Goal: Task Accomplishment & Management: Manage account settings

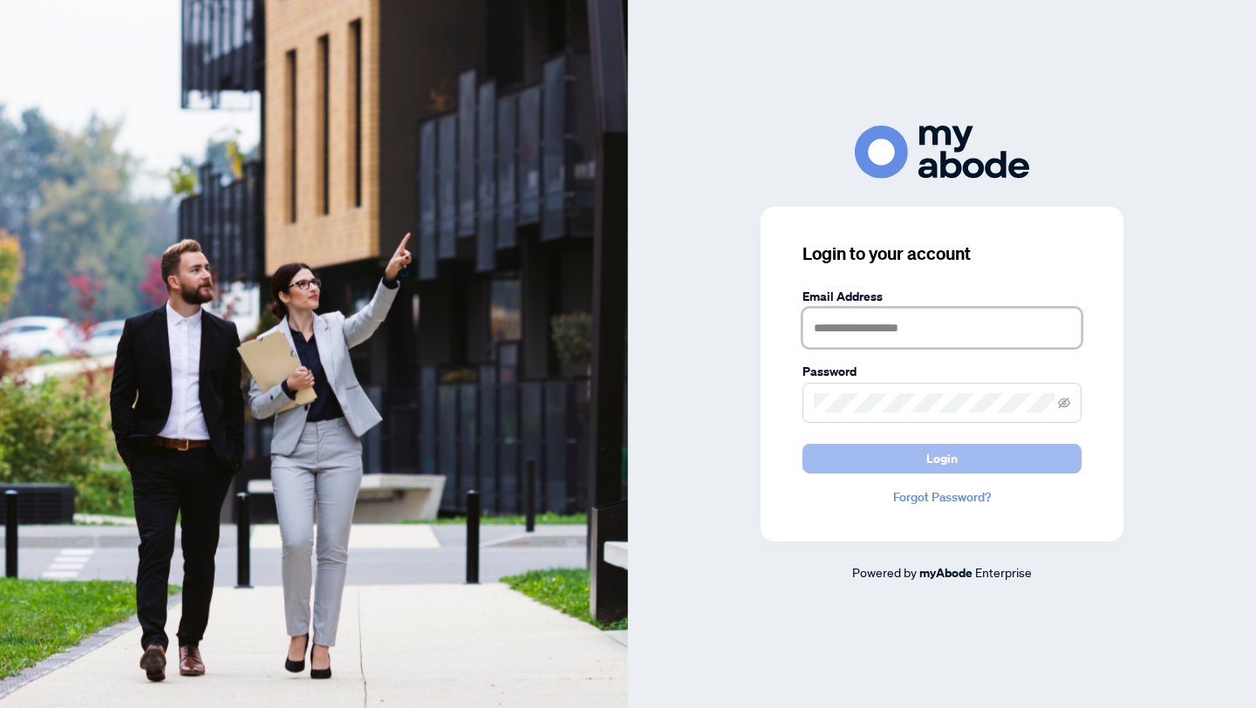
type input "**********"
click at [933, 459] on span "Login" at bounding box center [941, 459] width 31 height 28
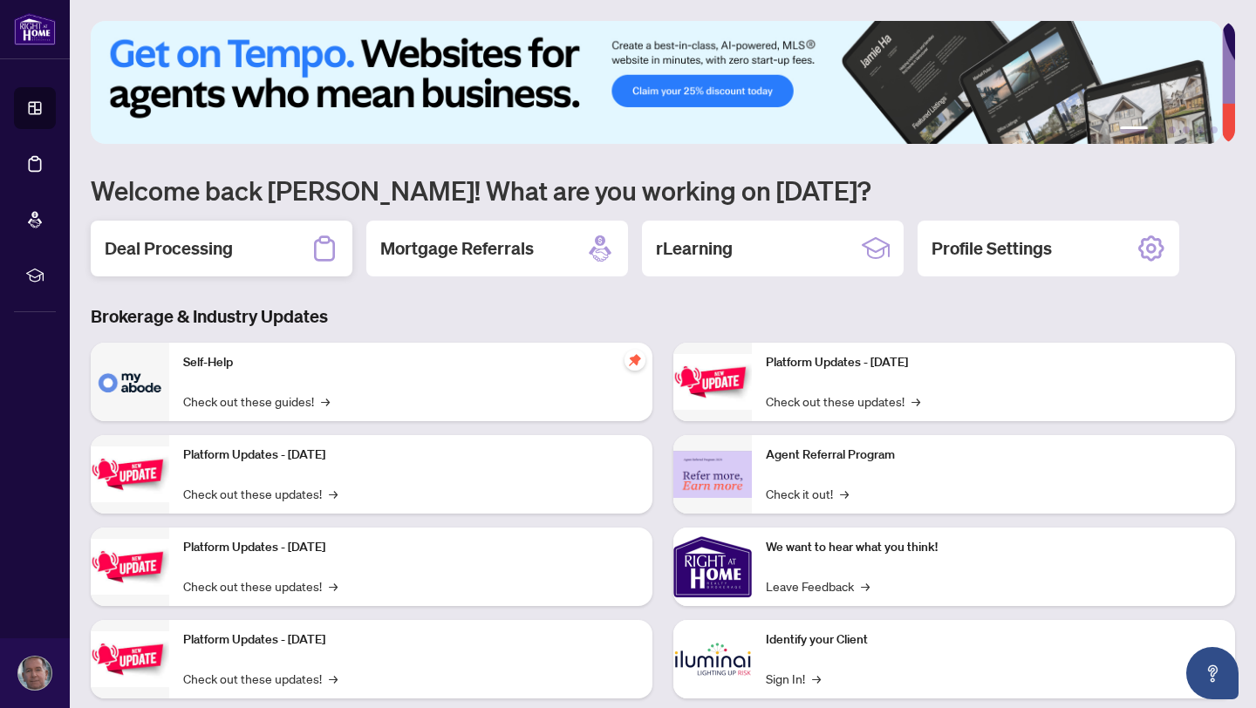
click at [181, 245] on h2 "Deal Processing" at bounding box center [169, 248] width 128 height 24
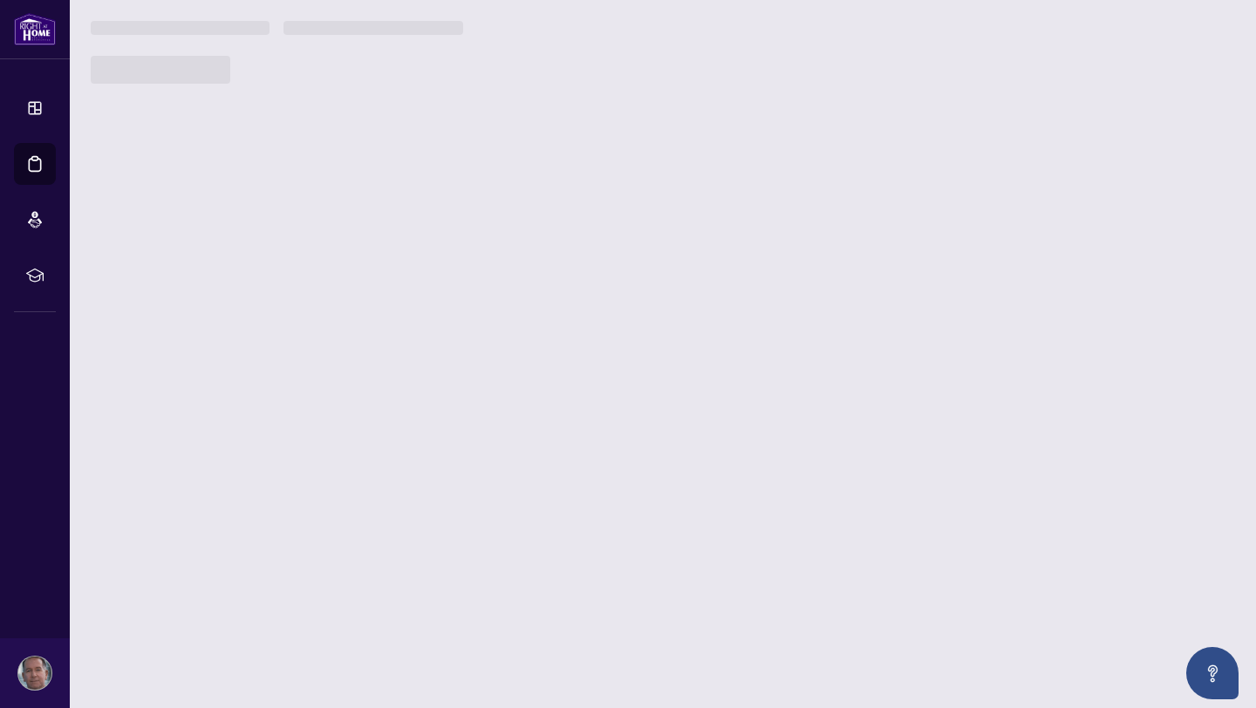
click at [181, 245] on main "1 2 3 4 5 6 Welcome back Keith! What are you working on today? Deal Processing …" at bounding box center [663, 354] width 1186 height 708
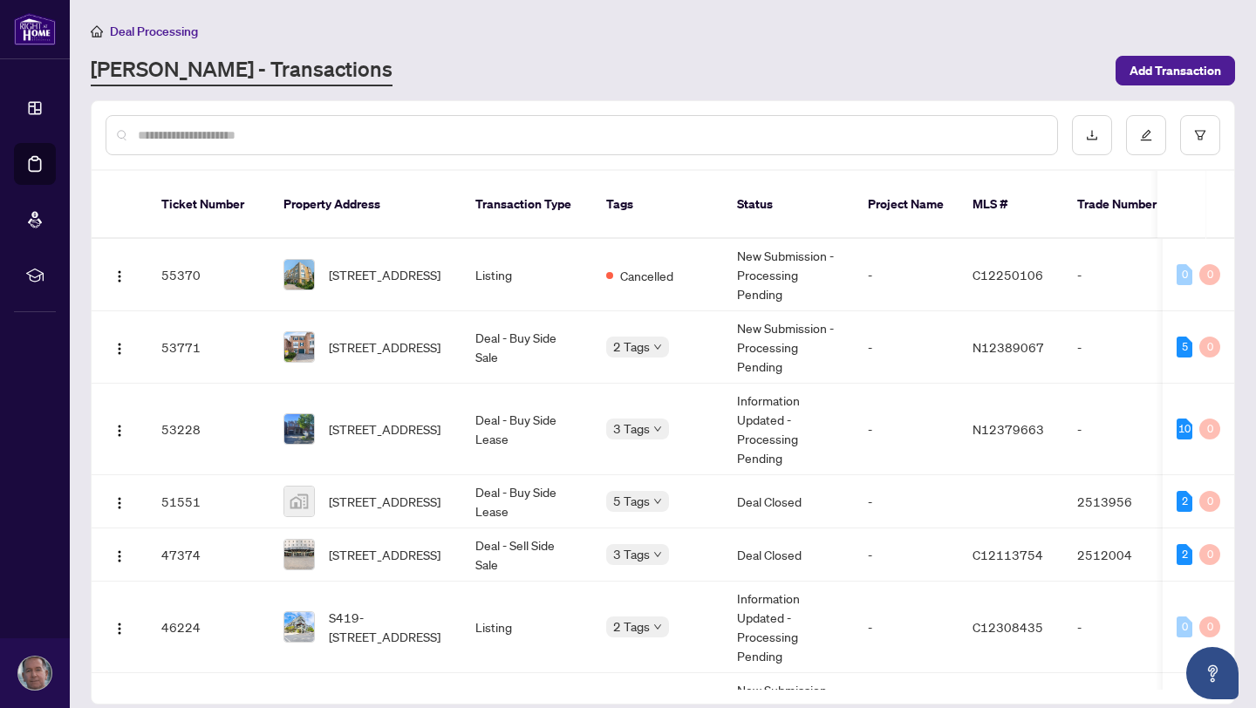
click at [575, 88] on main "Deal Processing RAHR - Transactions Add Transaction Ticket Number Property Addr…" at bounding box center [663, 354] width 1186 height 708
click at [370, 427] on span "43 Sassafras Circ, Vaughan, Ontario L4J 8M7, Canada" at bounding box center [385, 429] width 112 height 19
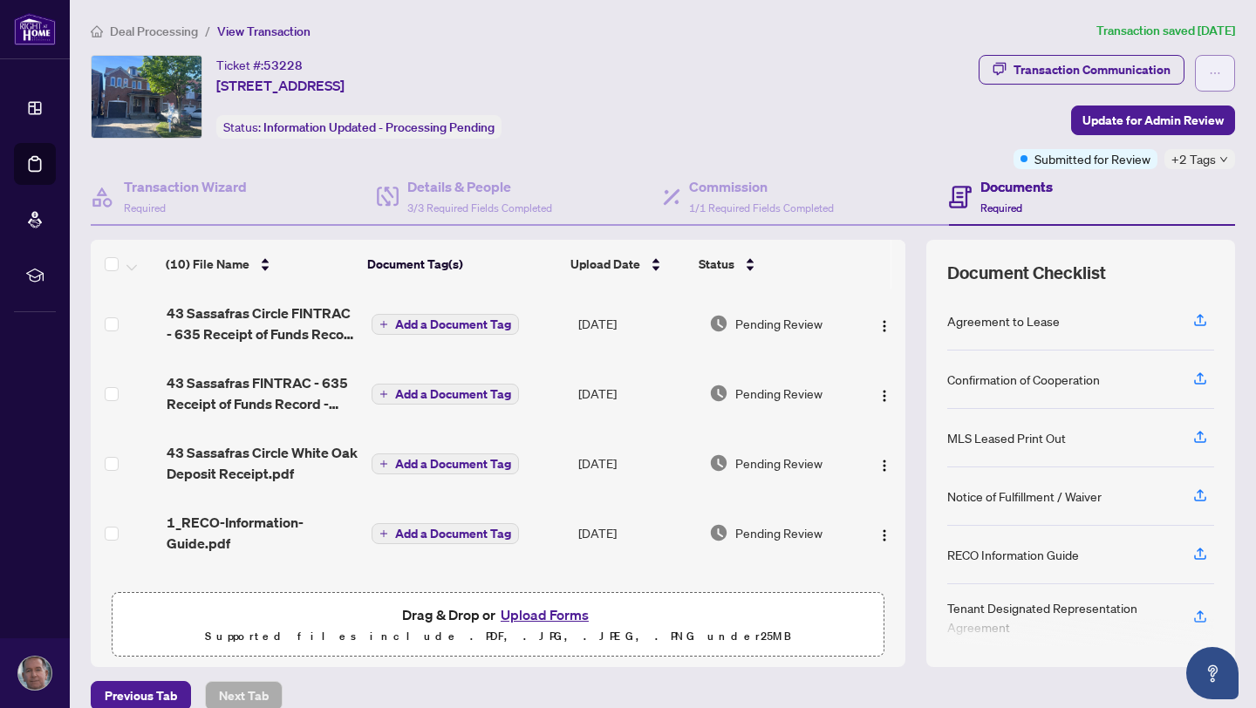
click at [1209, 67] on icon "ellipsis" at bounding box center [1215, 73] width 12 height 12
click at [1148, 114] on span "Transaction Permissions" at bounding box center [1141, 111] width 133 height 19
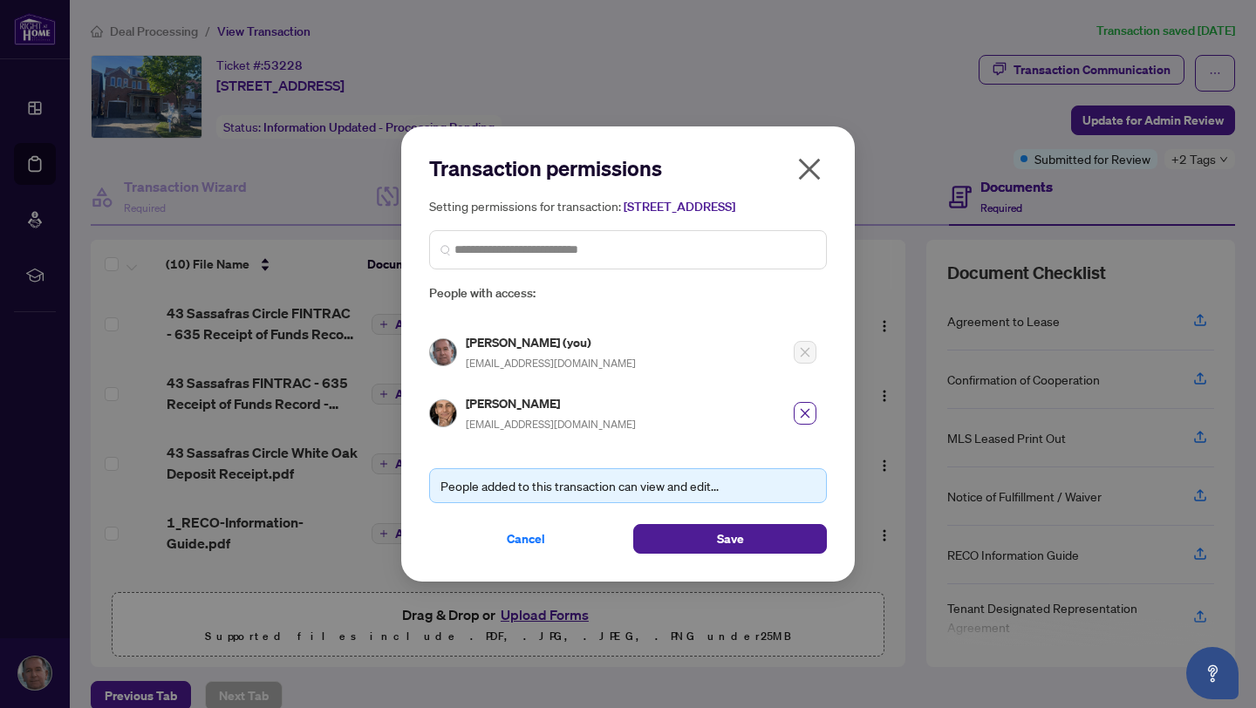
click at [749, 554] on button "Save" at bounding box center [730, 539] width 194 height 30
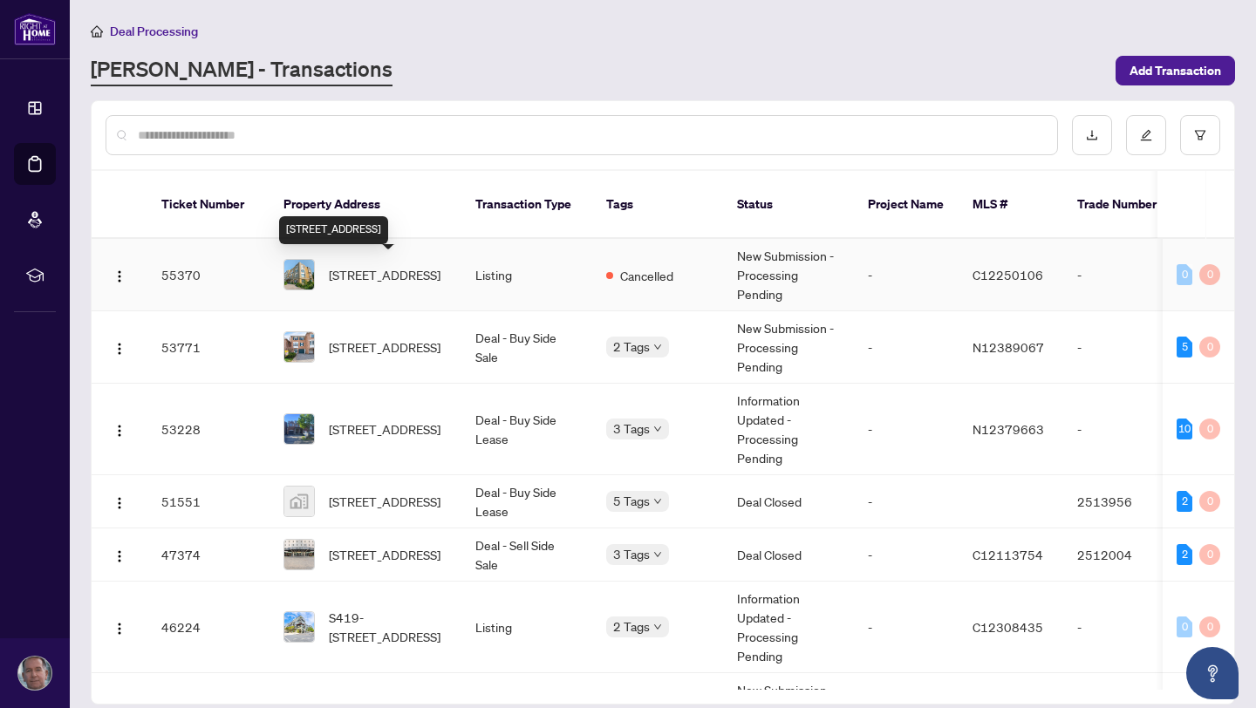
click at [347, 268] on span "306-1387 Bayview Ave, Toronto, Ontario M4G 3A5, Canada" at bounding box center [385, 274] width 112 height 19
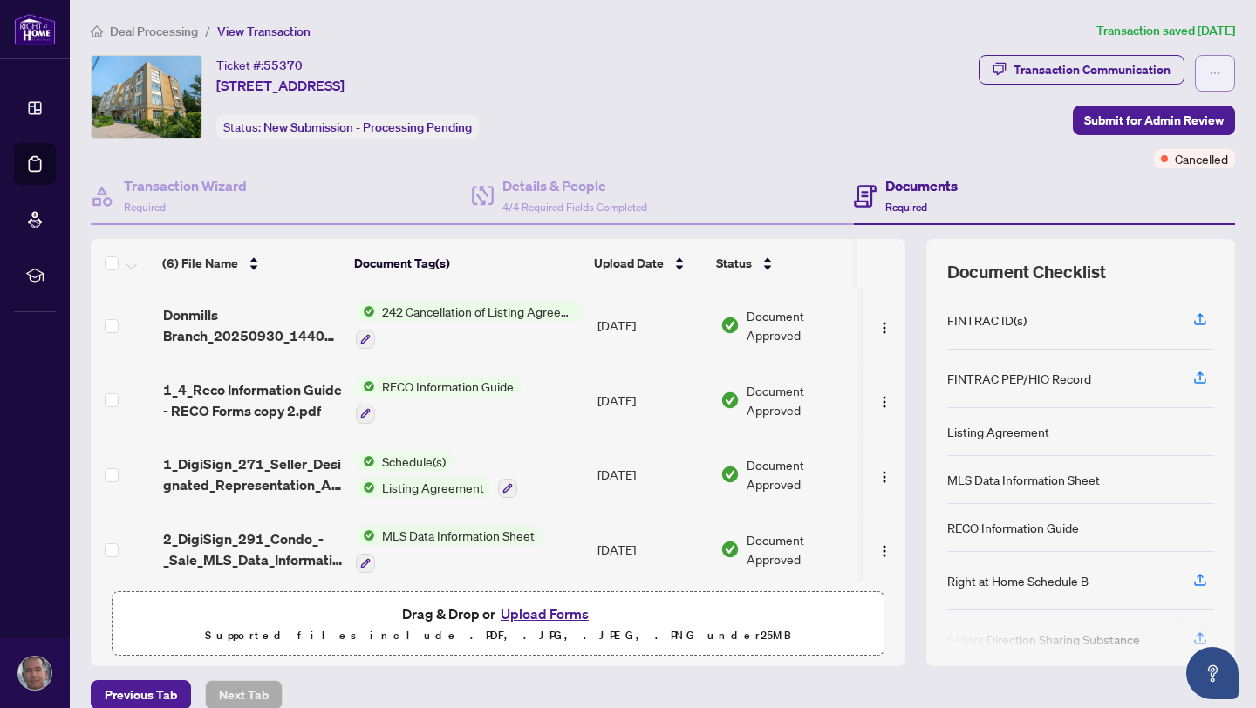
click at [1209, 76] on icon "ellipsis" at bounding box center [1215, 73] width 12 height 12
click at [1144, 114] on span "Transaction Permissions" at bounding box center [1141, 111] width 133 height 19
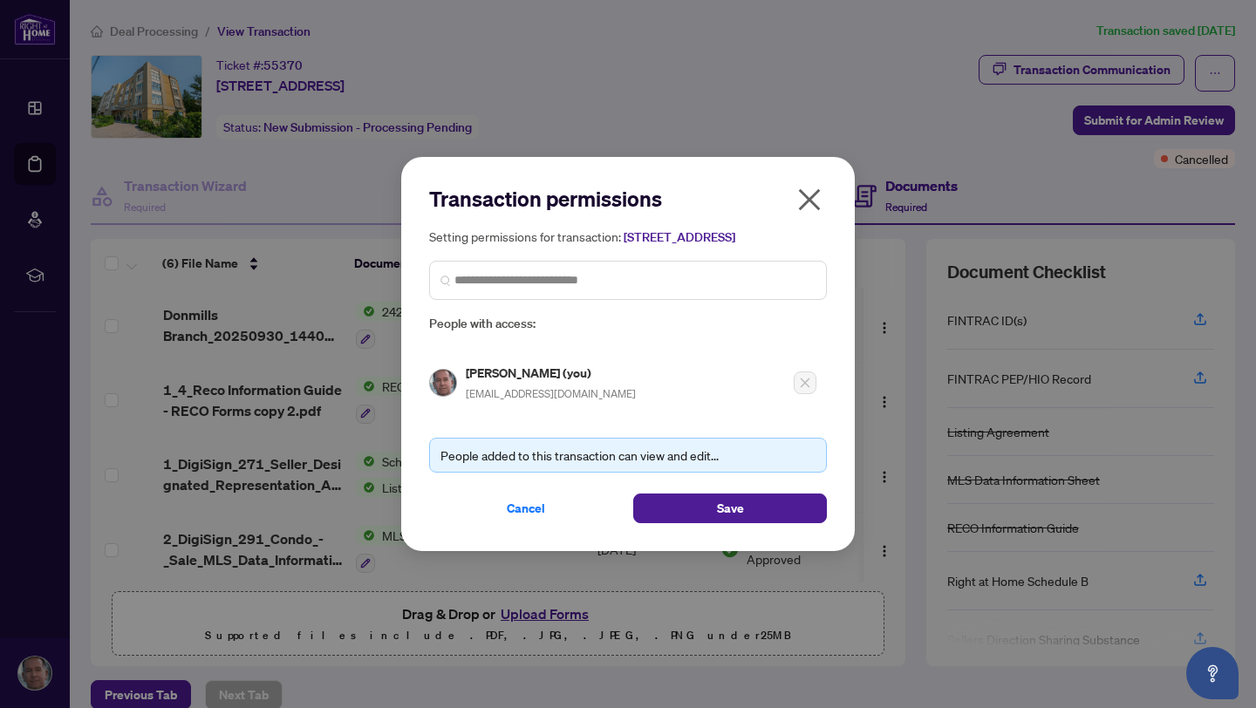
click at [508, 420] on div "Transaction permissions Setting permissions for transaction: 306-1387 Bayview A…" at bounding box center [628, 354] width 398 height 338
click at [528, 422] on div "Transaction permissions Setting permissions for transaction: 306-1387 Bayview A…" at bounding box center [628, 354] width 398 height 338
click at [560, 465] on div "People added to this transaction can view and edit..." at bounding box center [628, 455] width 375 height 19
click at [559, 465] on div "People added to this transaction can view and edit..." at bounding box center [628, 455] width 375 height 19
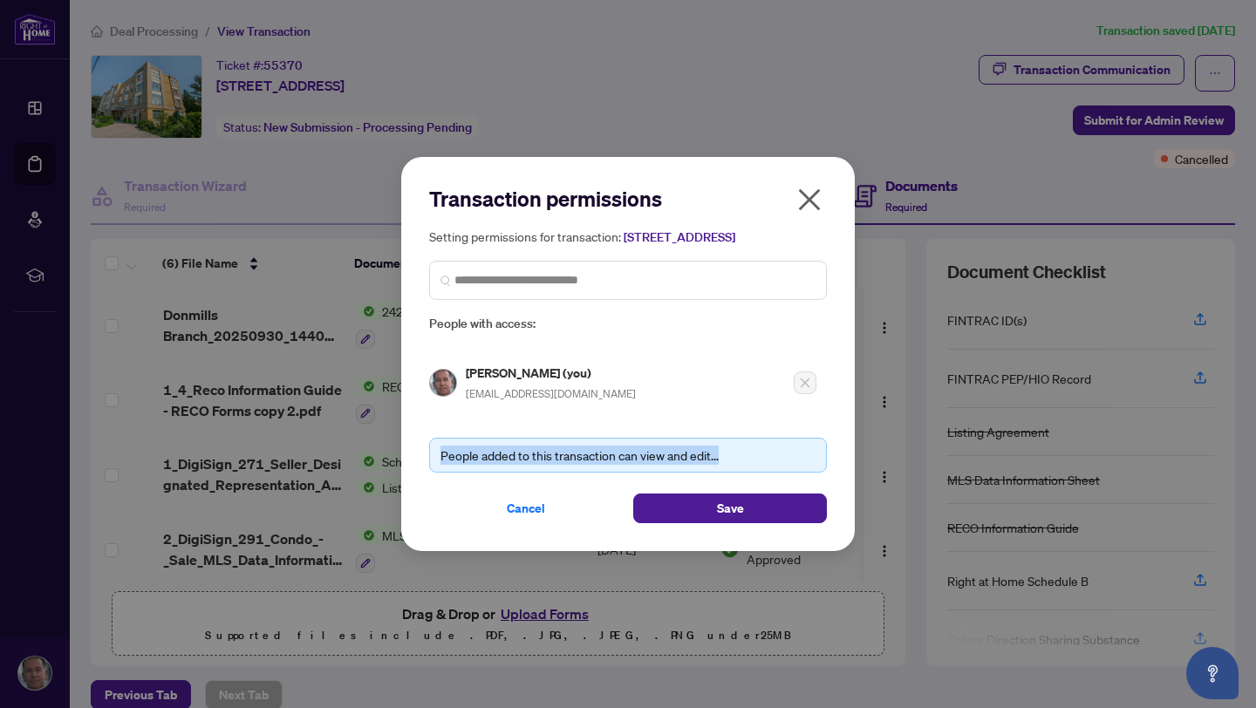
click at [559, 465] on div "People added to this transaction can view and edit..." at bounding box center [628, 455] width 375 height 19
click at [569, 465] on div "People added to this transaction can view and edit..." at bounding box center [628, 455] width 375 height 19
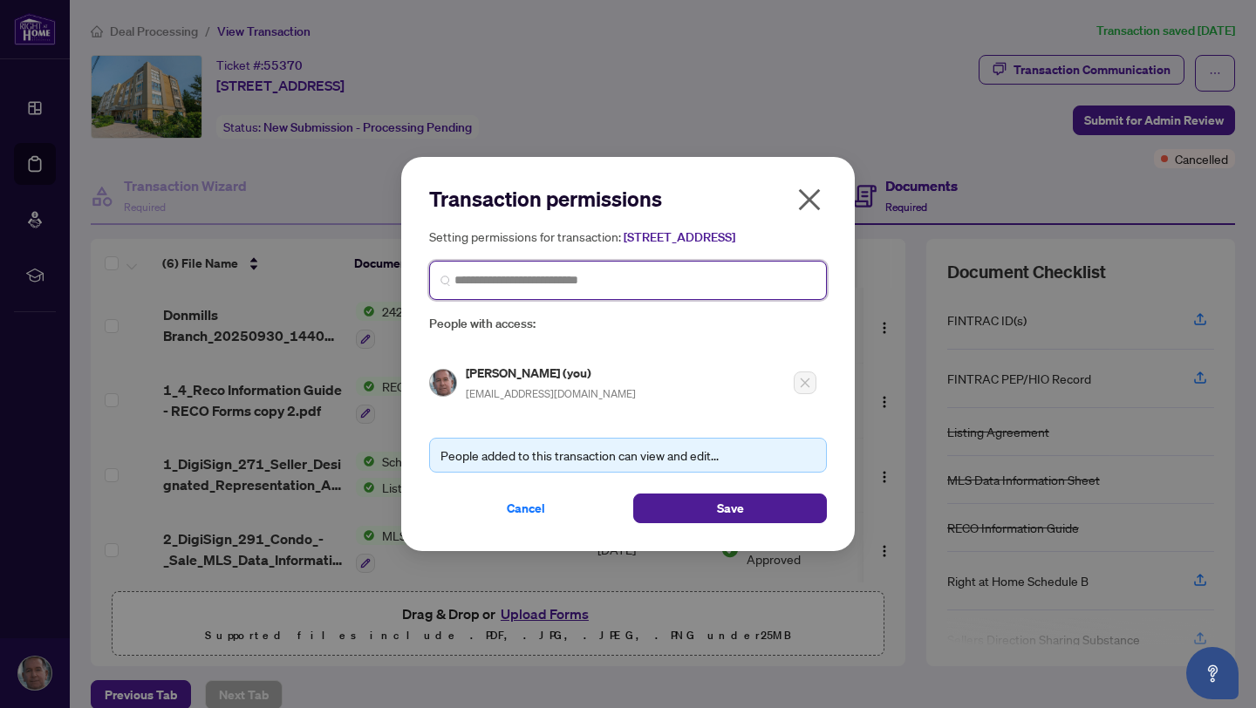
click at [585, 290] on input "search" at bounding box center [634, 280] width 361 height 18
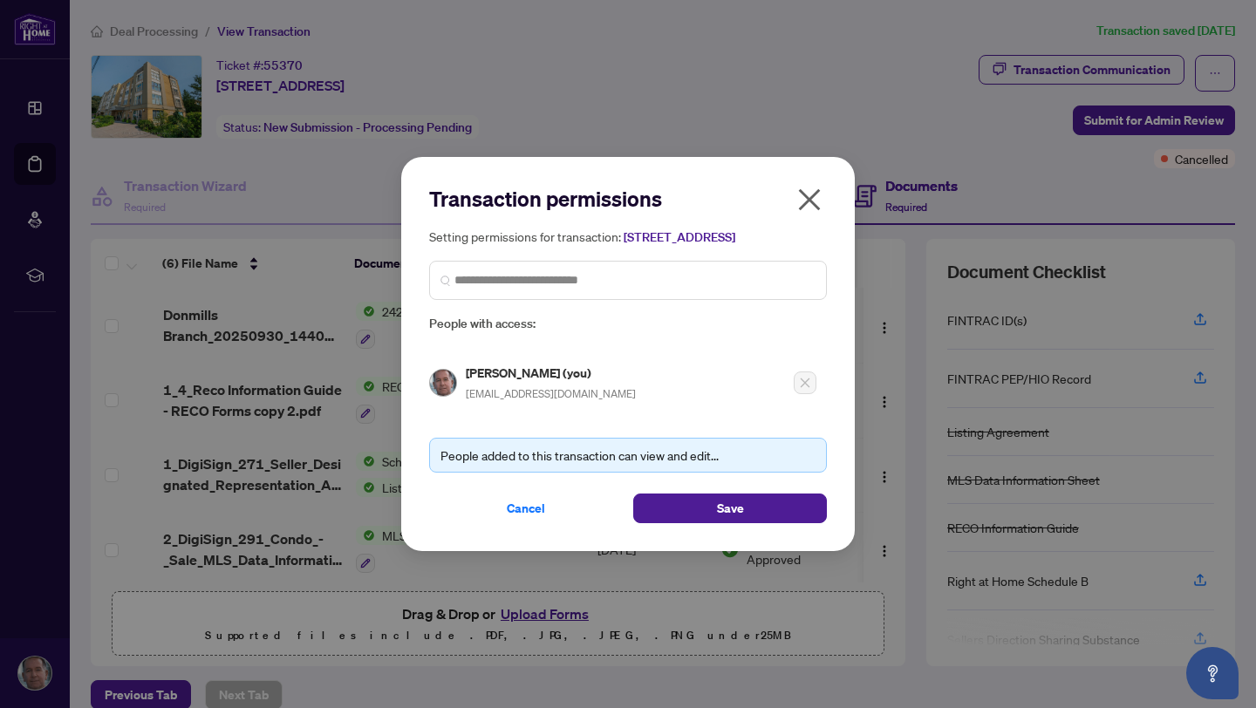
click at [808, 189] on icon "close" at bounding box center [810, 200] width 22 height 22
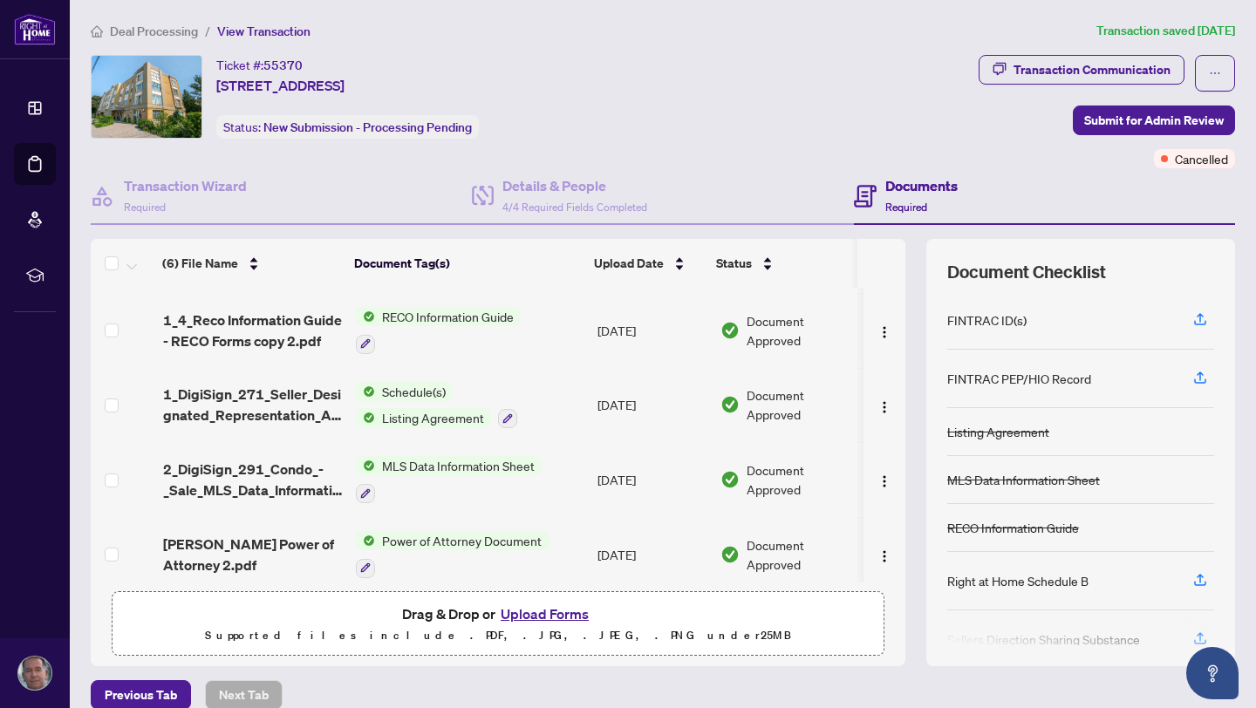
scroll to position [73, 0]
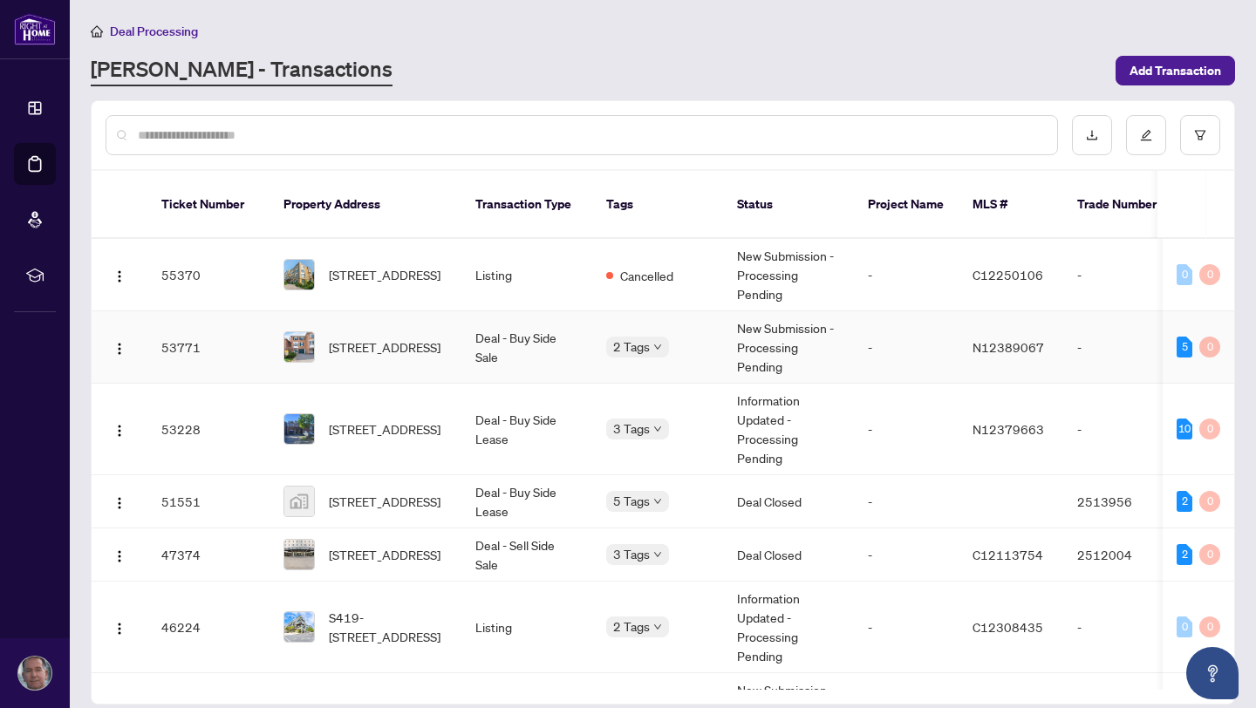
click at [361, 338] on span "55-55 CONFEDERATION Way, Markham, Ontario L3T 5R4, Canada" at bounding box center [385, 347] width 112 height 19
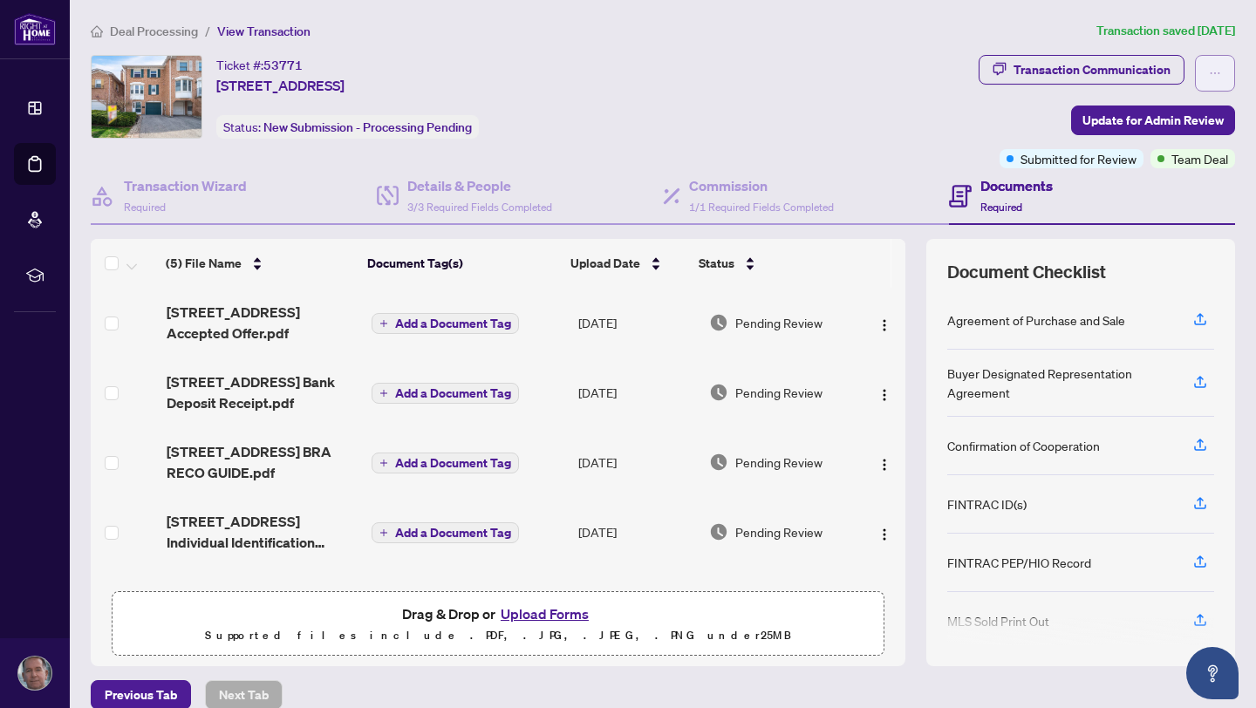
click at [1209, 67] on icon "ellipsis" at bounding box center [1215, 73] width 12 height 12
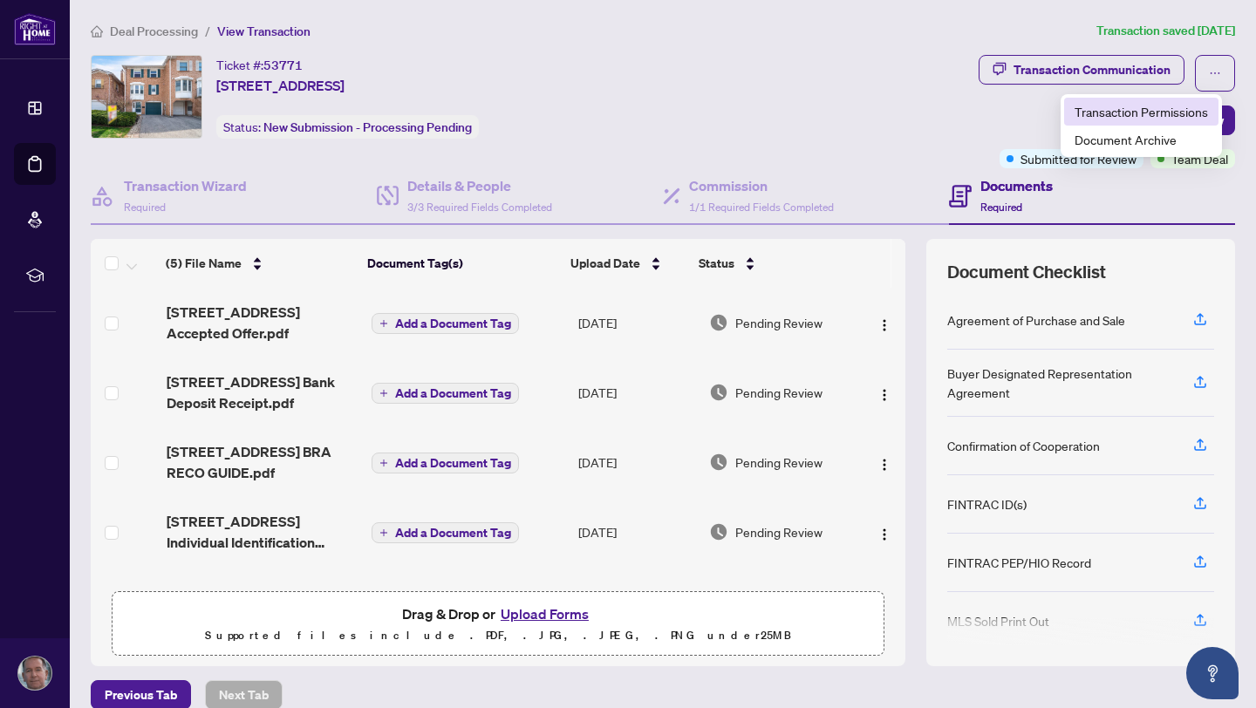
click at [1127, 114] on span "Transaction Permissions" at bounding box center [1141, 111] width 133 height 19
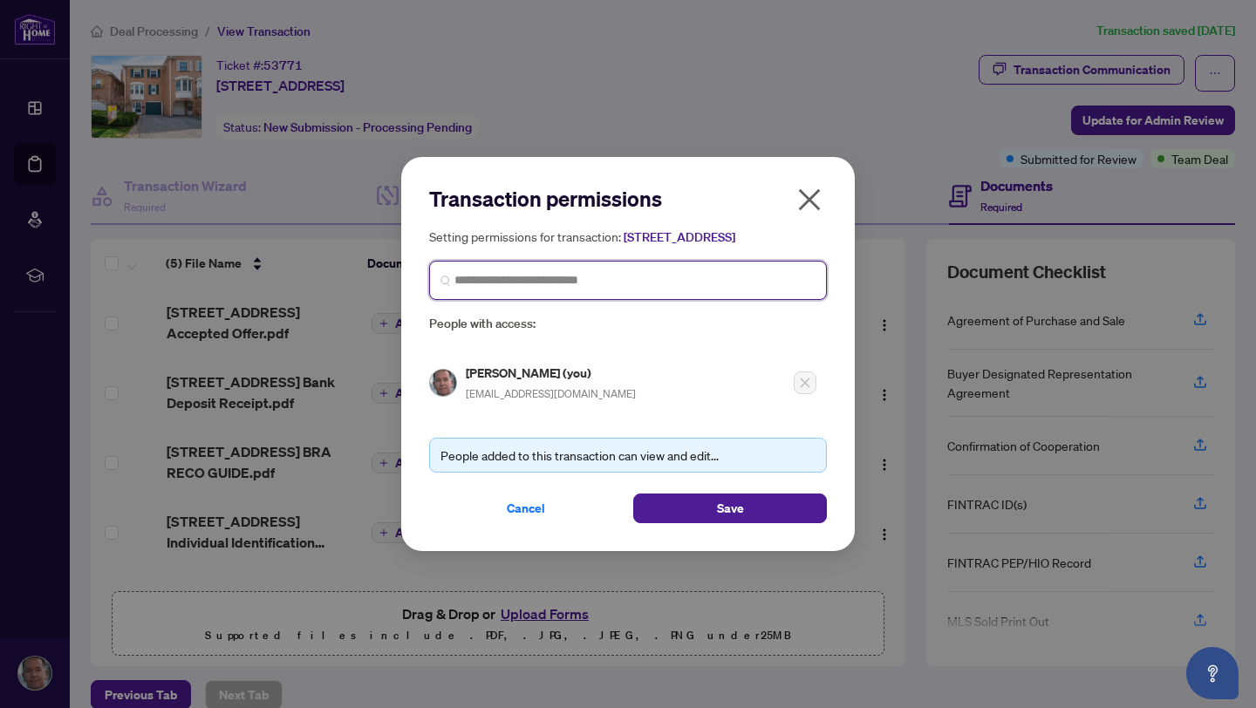
click at [537, 290] on input "search" at bounding box center [634, 280] width 361 height 18
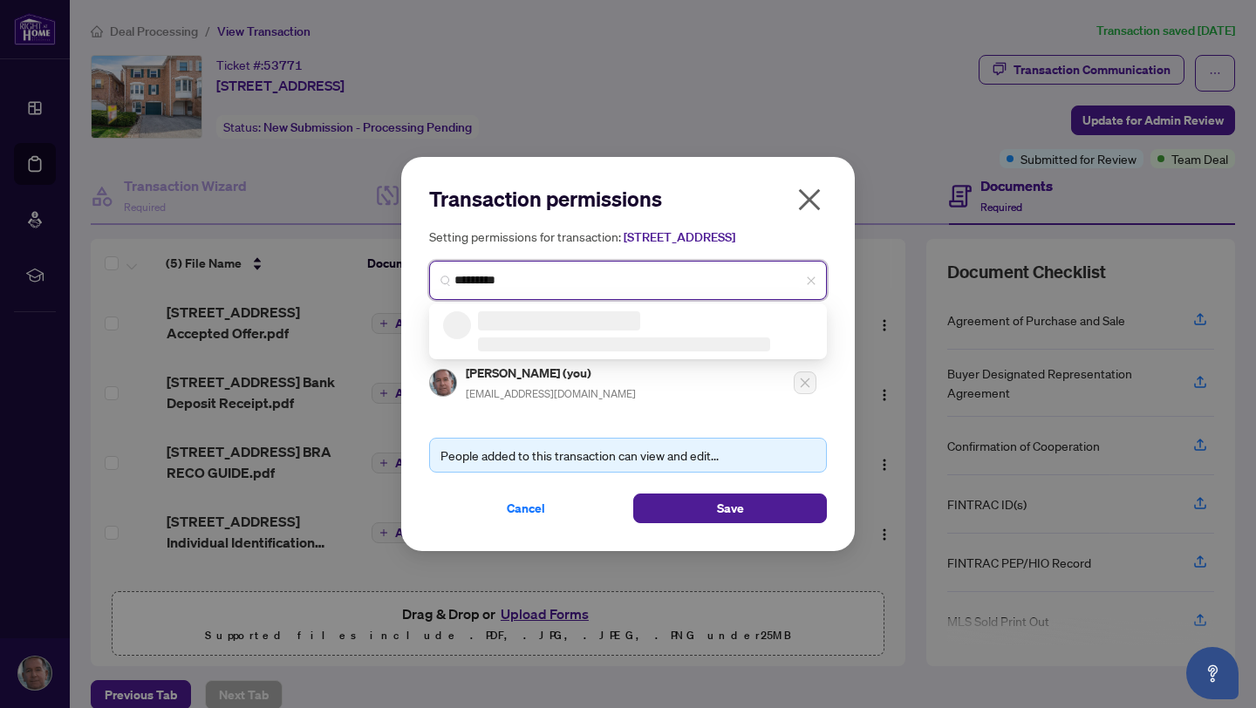
type input "**********"
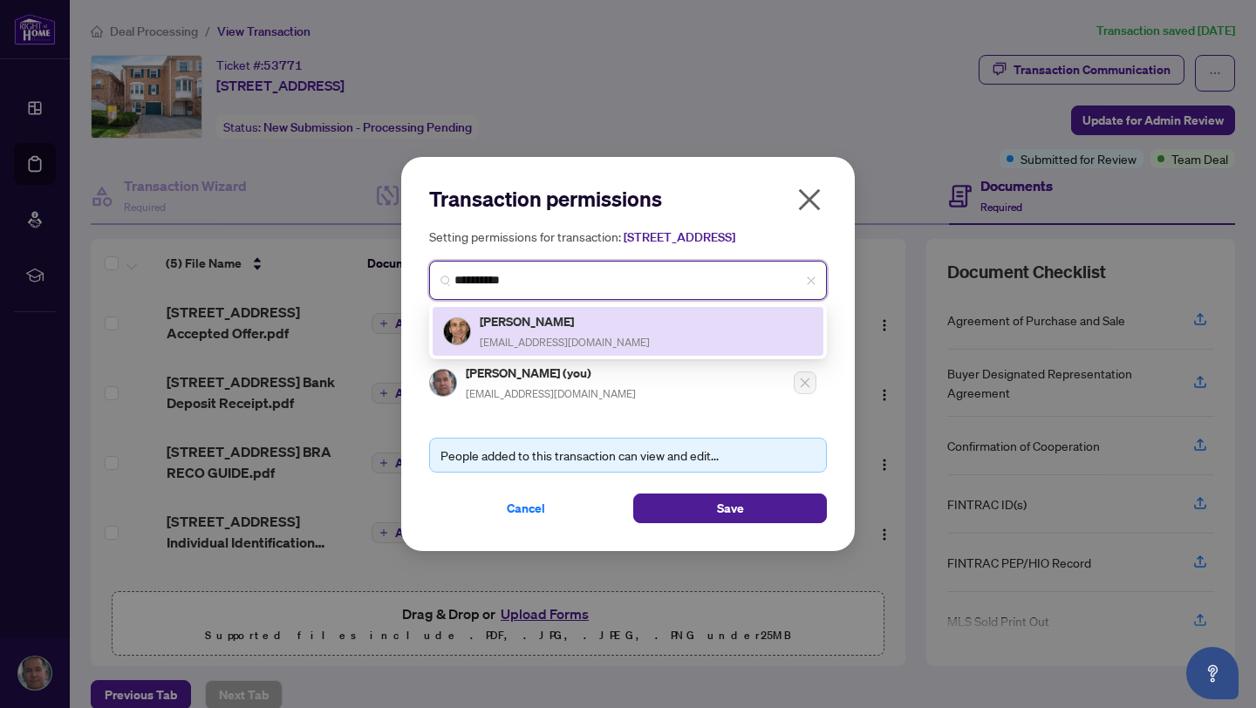
click at [514, 331] on h5 "Mark Stern" at bounding box center [565, 321] width 170 height 20
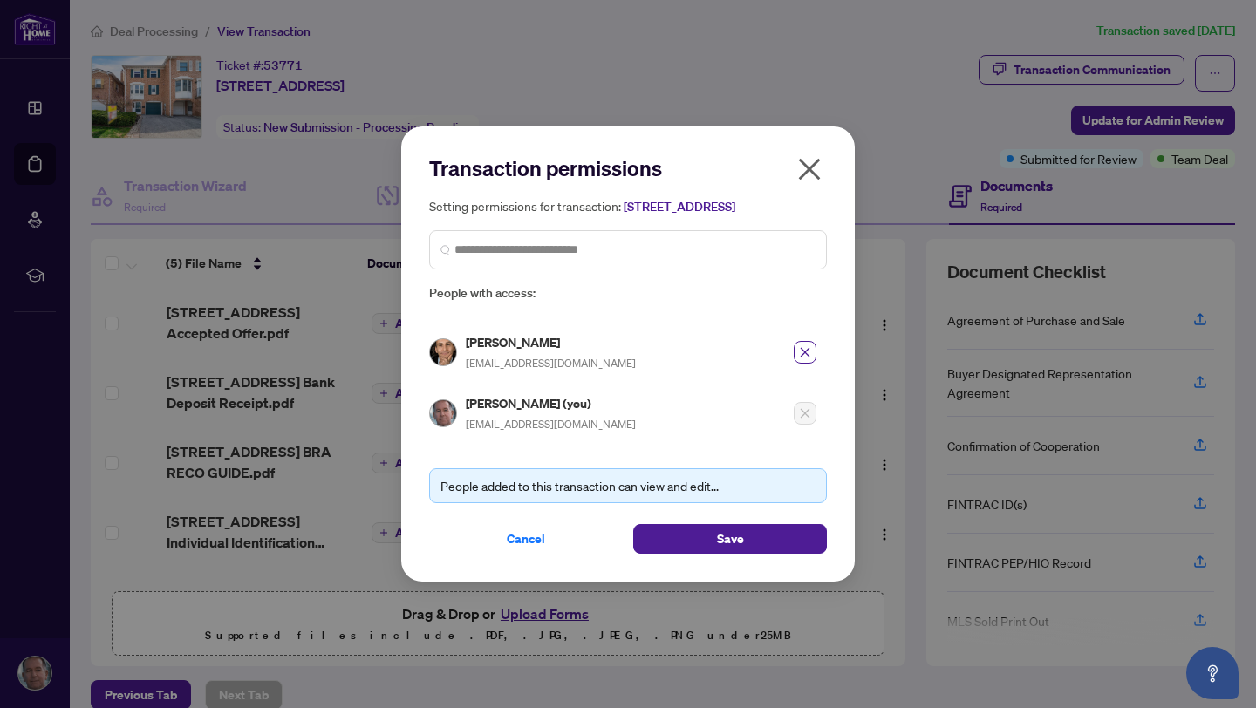
click at [554, 421] on div "Keith Myrick (you) keithmyrick123@gmail.com" at bounding box center [551, 413] width 170 height 40
click at [745, 550] on button "Save" at bounding box center [730, 539] width 194 height 30
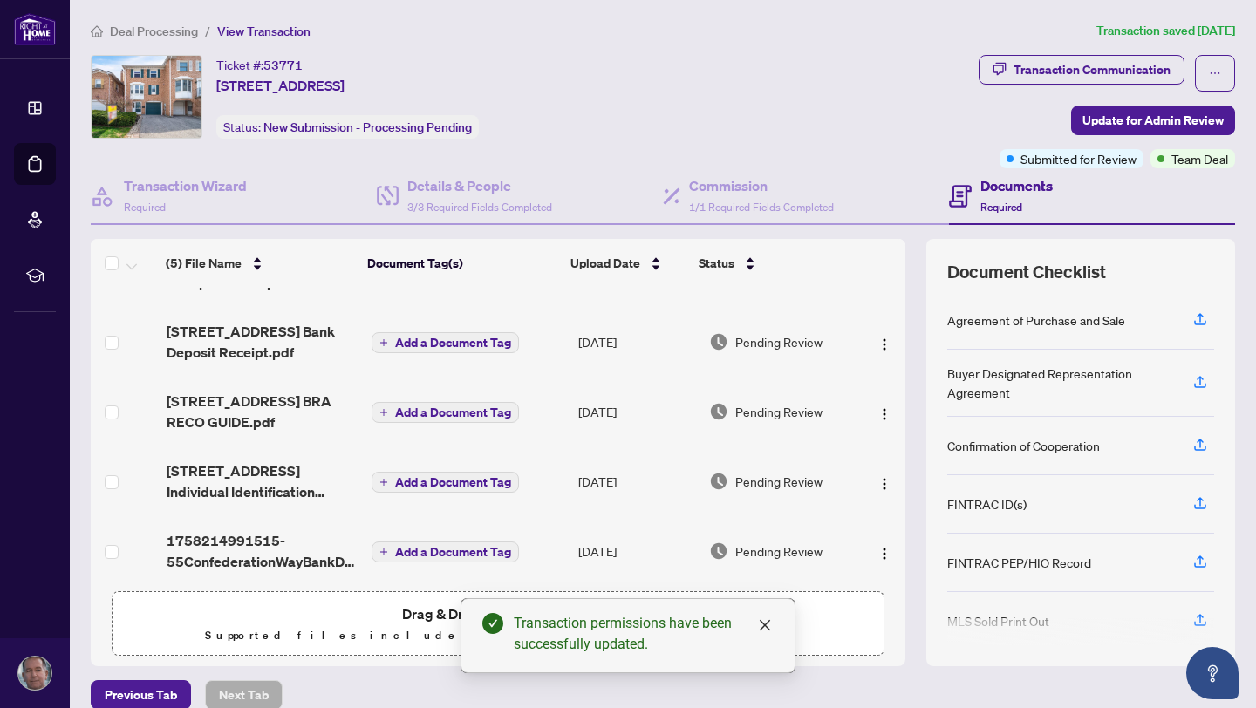
scroll to position [60, 0]
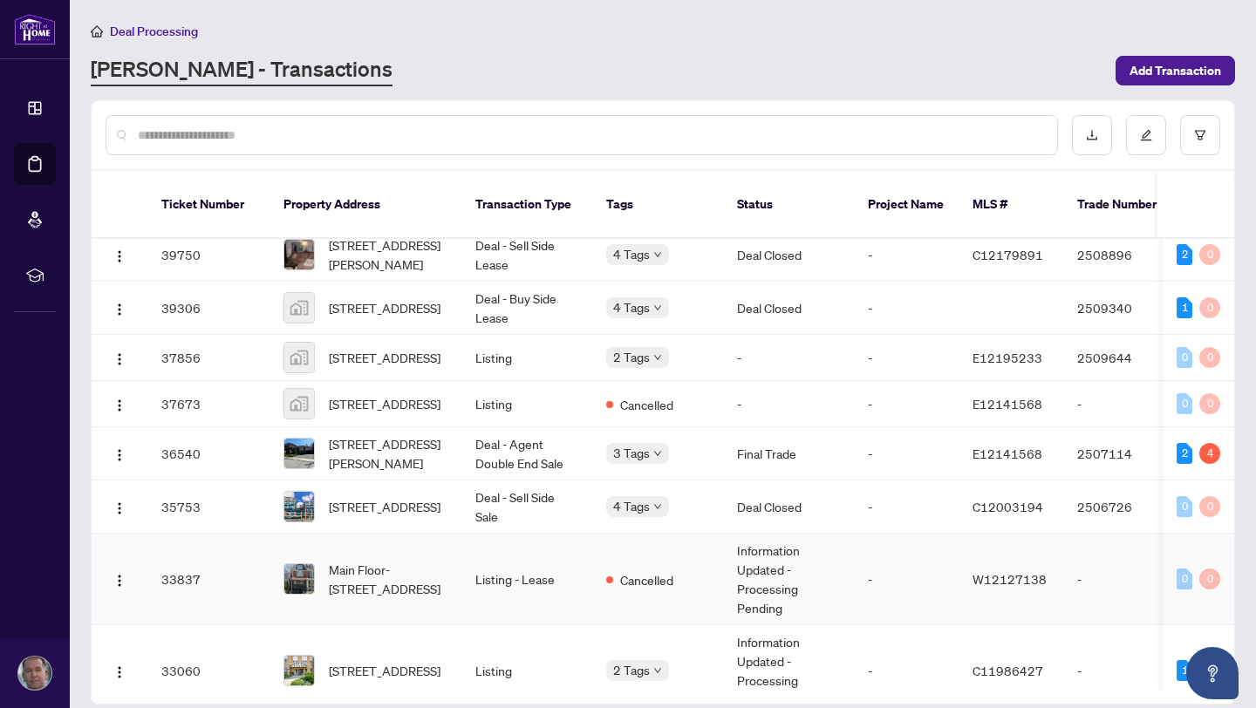
scroll to position [848, 0]
